Goal: Book appointment/travel/reservation

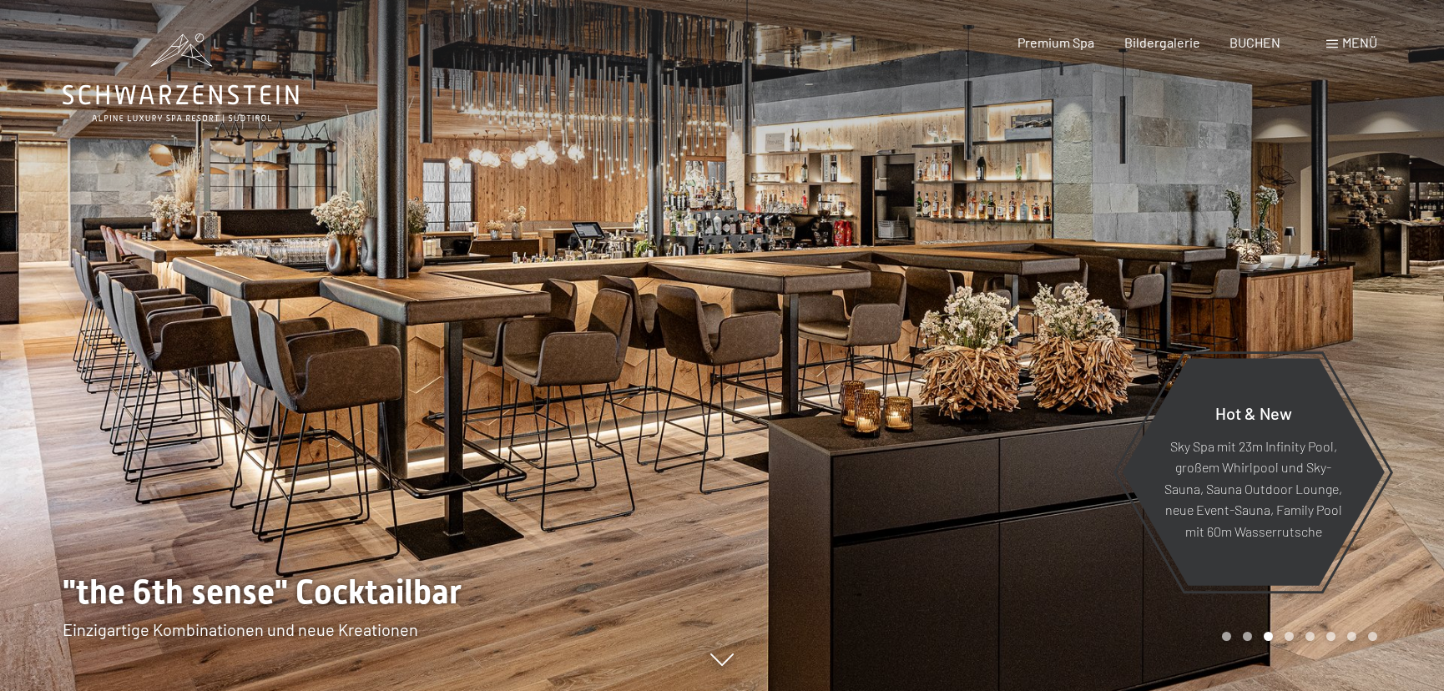
click at [1340, 42] on div "Menü" at bounding box center [1351, 42] width 51 height 18
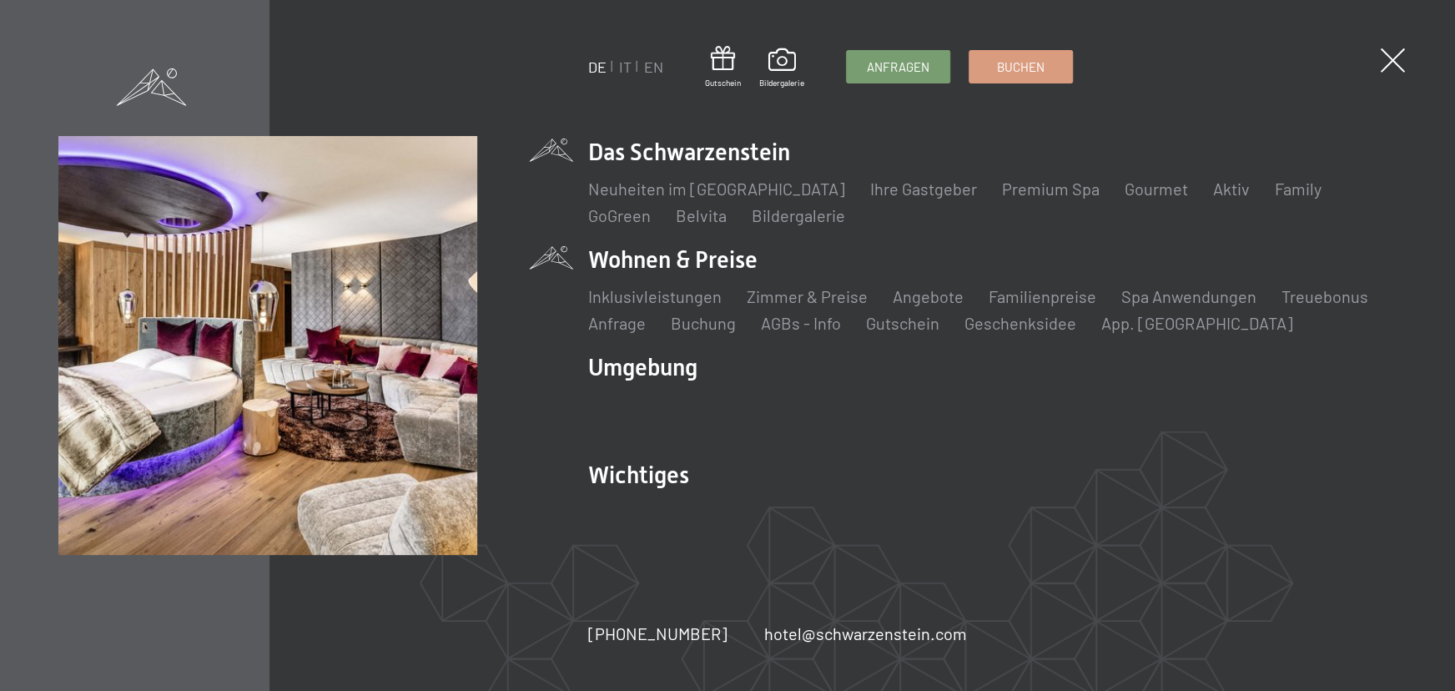
click at [707, 263] on li "Wohnen & Preise Inklusivleistungen Zimmer & Preise Liste Angebote Liste Familie…" at bounding box center [992, 289] width 809 height 91
click at [800, 299] on link "Zimmer & Preise" at bounding box center [807, 296] width 121 height 20
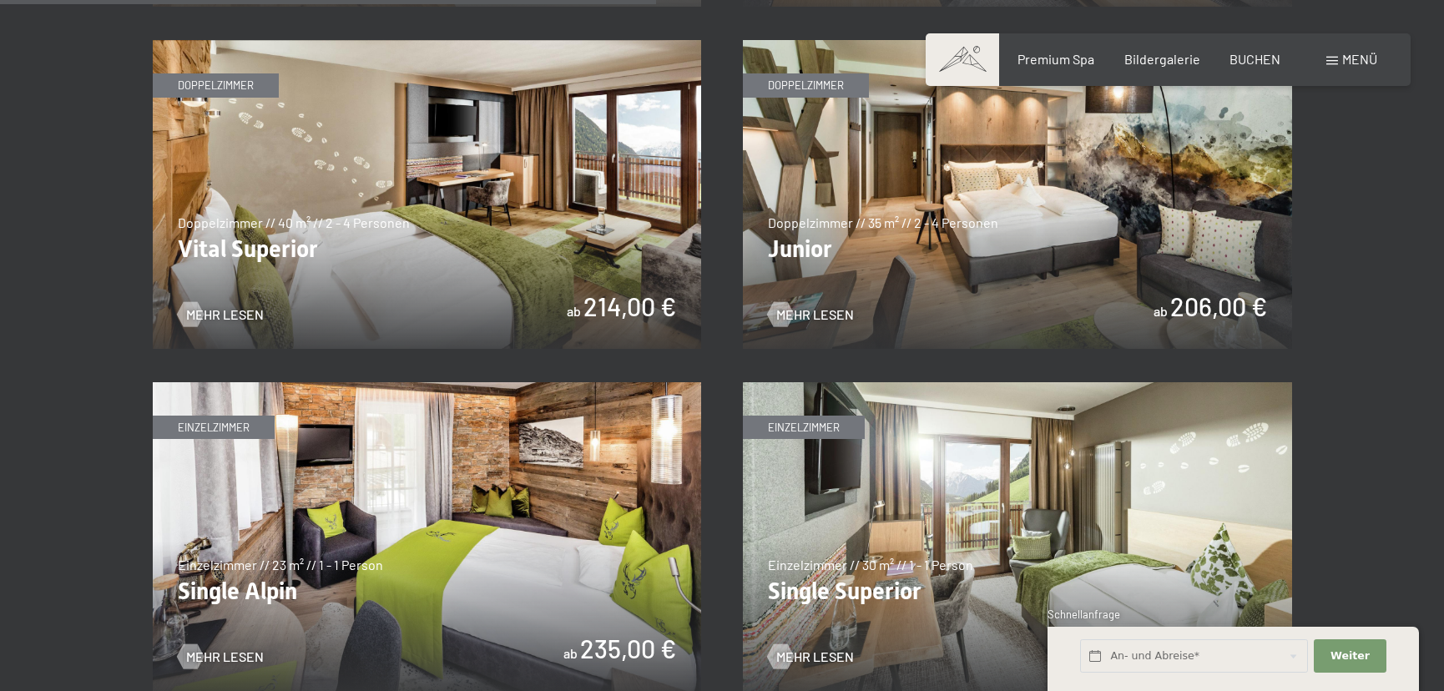
scroll to position [2427, 0]
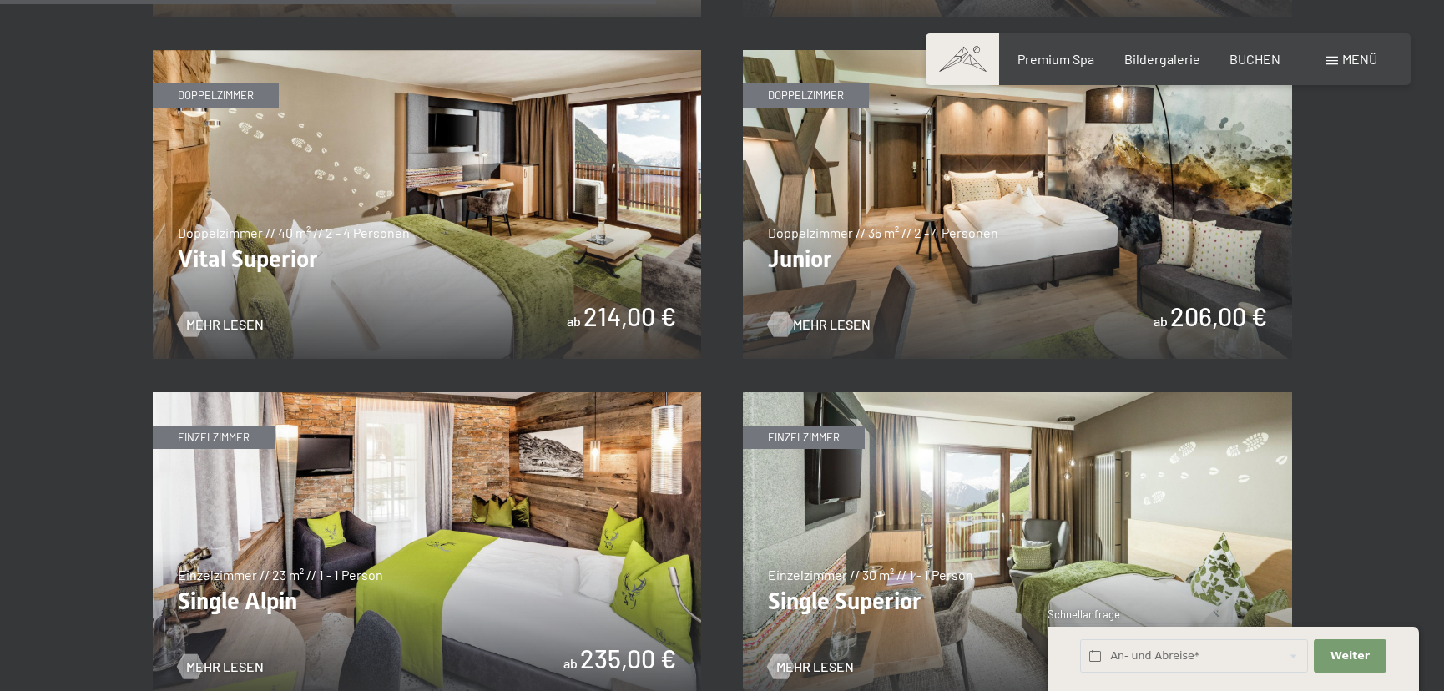
click at [809, 322] on span "Mehr Lesen" at bounding box center [832, 324] width 78 height 18
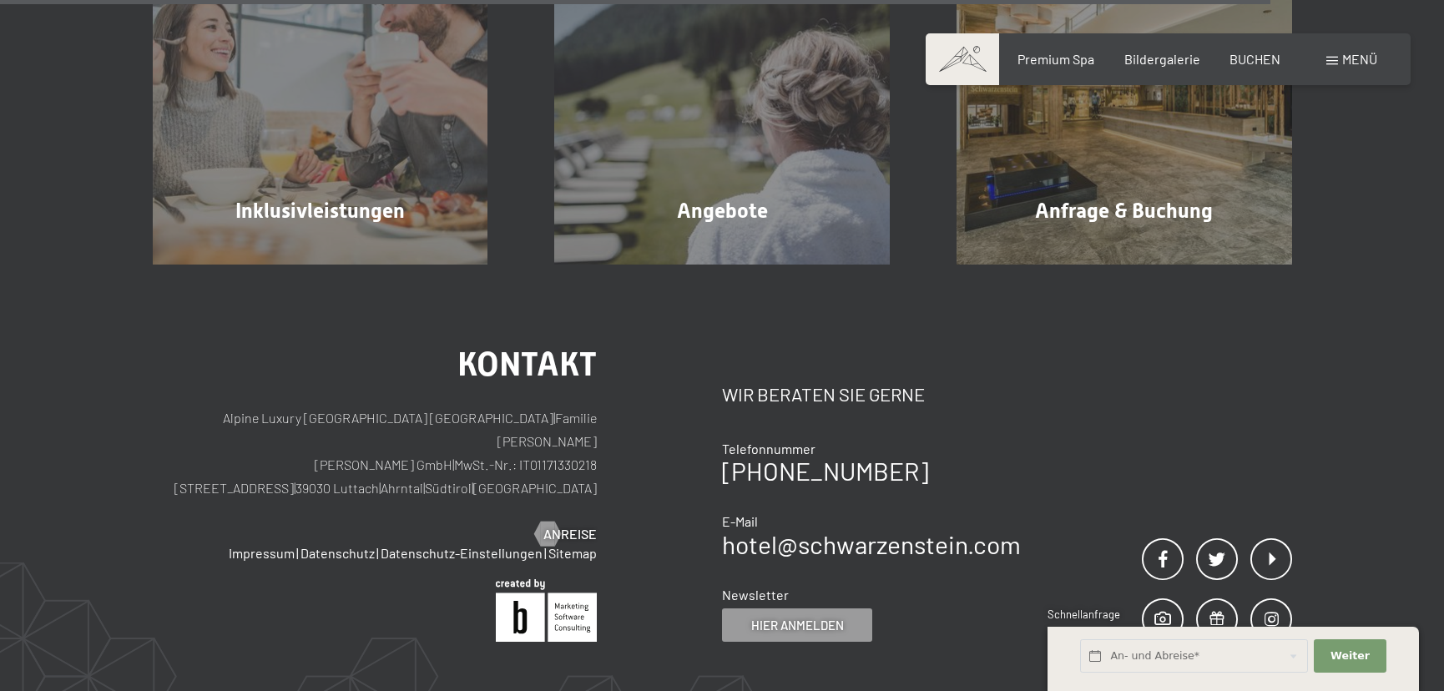
scroll to position [1972, 0]
